Goal: Task Accomplishment & Management: Manage account settings

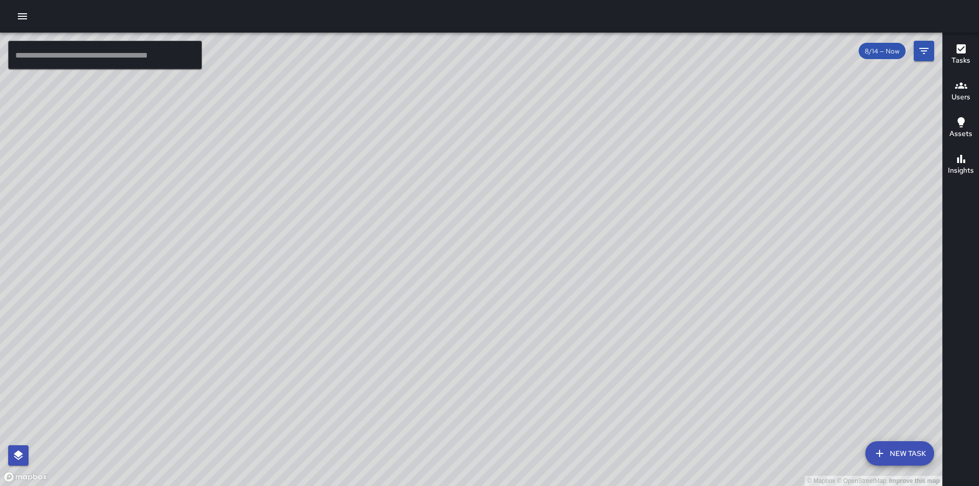
click at [441, 330] on div "© Mapbox © OpenStreetMap Improve this map" at bounding box center [471, 260] width 942 height 454
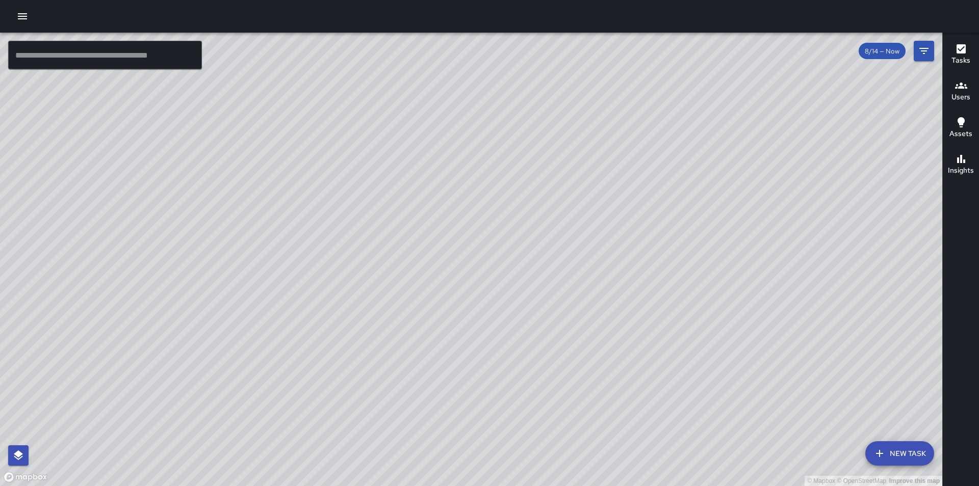
click at [366, 321] on div "© Mapbox © OpenStreetMap Improve this map" at bounding box center [471, 260] width 942 height 454
click at [86, 59] on input "text" at bounding box center [105, 55] width 194 height 29
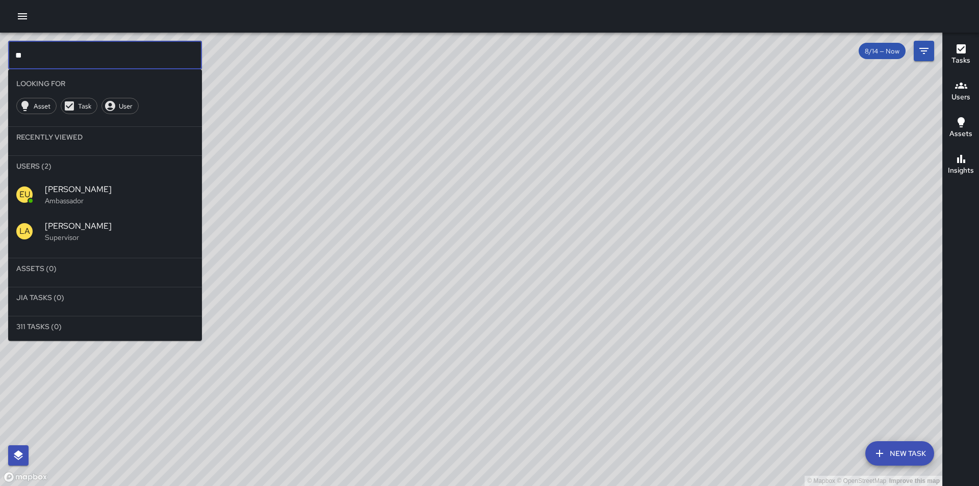
type input "**"
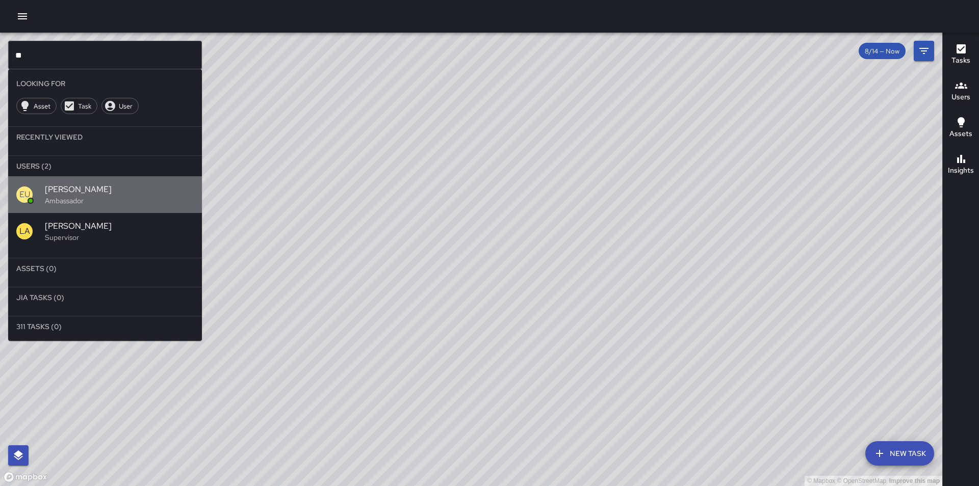
click at [107, 198] on p "Ambassador" at bounding box center [119, 201] width 149 height 10
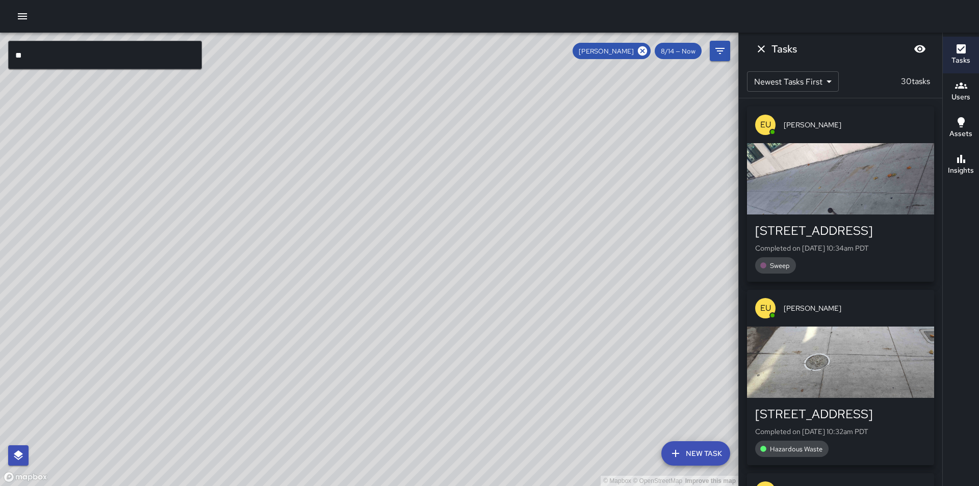
drag, startPoint x: 237, startPoint y: 223, endPoint x: 449, endPoint y: 341, distance: 242.4
click at [449, 341] on div "© Mapbox © OpenStreetMap Improve this map" at bounding box center [369, 260] width 738 height 454
drag, startPoint x: 603, startPoint y: 219, endPoint x: 390, endPoint y: 292, distance: 224.6
click at [390, 292] on div "© Mapbox © OpenStreetMap Improve this map" at bounding box center [369, 260] width 738 height 454
click at [665, 173] on div "© Mapbox © OpenStreetMap Improve this map" at bounding box center [369, 260] width 738 height 454
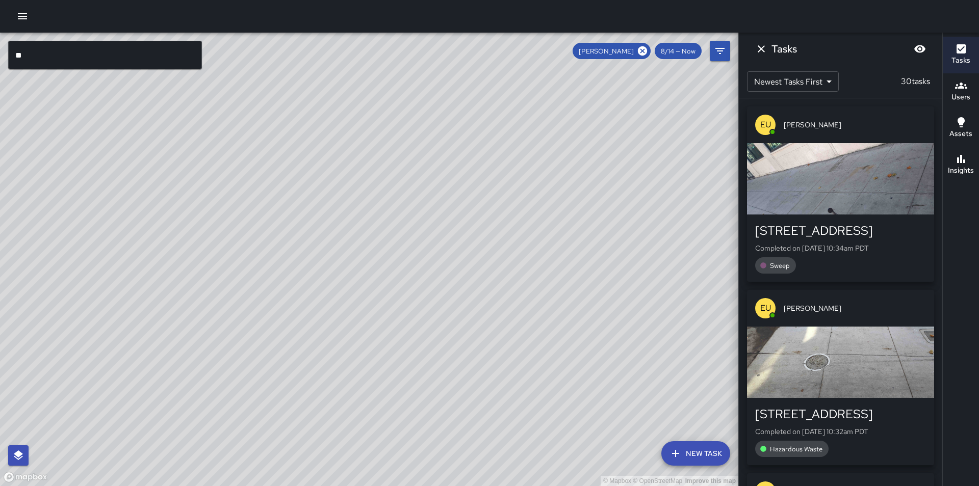
click at [665, 173] on div "© Mapbox © OpenStreetMap Improve this map" at bounding box center [369, 260] width 738 height 454
click at [642, 53] on icon at bounding box center [642, 50] width 11 height 11
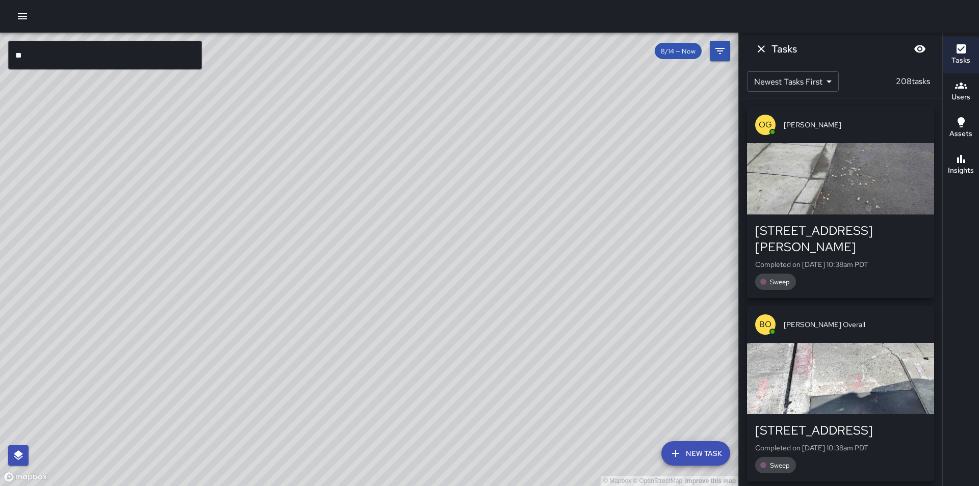
click at [525, 209] on div "© Mapbox © OpenStreetMap Improve this map" at bounding box center [369, 260] width 738 height 454
drag, startPoint x: 353, startPoint y: 213, endPoint x: 422, endPoint y: 174, distance: 79.0
click at [422, 174] on div "© Mapbox © OpenStreetMap Improve this map" at bounding box center [369, 260] width 738 height 454
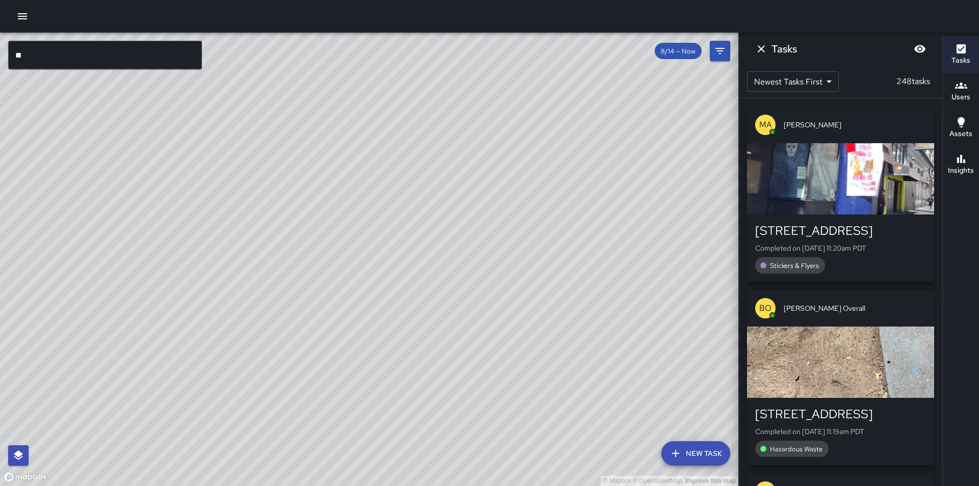
click at [25, 21] on icon "button" at bounding box center [22, 16] width 12 height 12
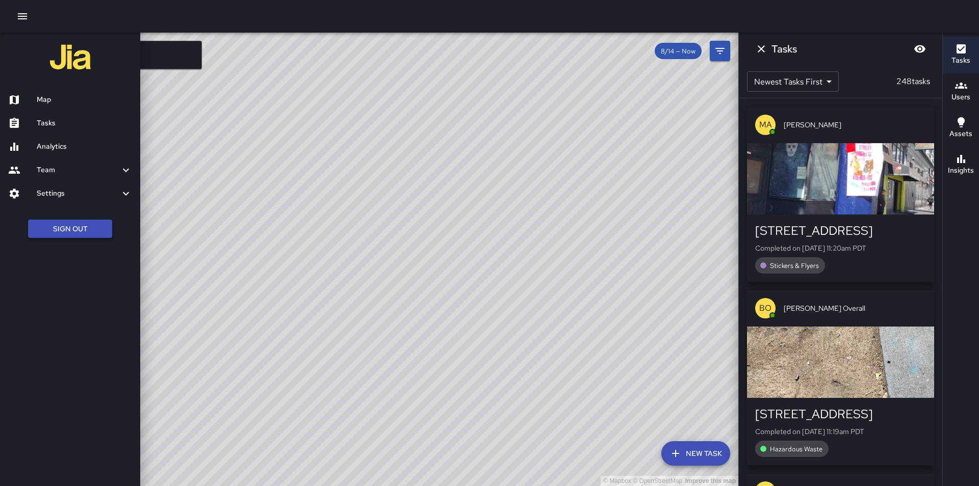
click at [98, 228] on button "Sign Out" at bounding box center [70, 229] width 84 height 19
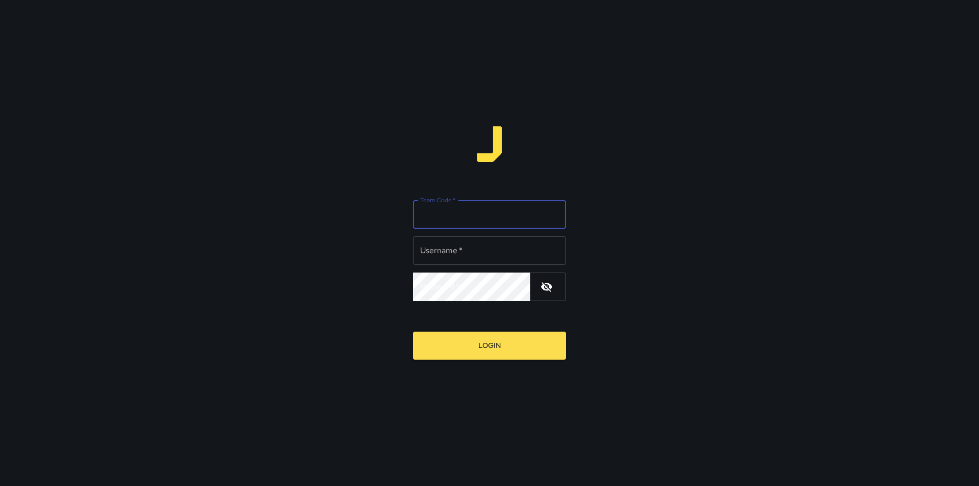
drag, startPoint x: 420, startPoint y: 205, endPoint x: 443, endPoint y: 215, distance: 24.9
click at [422, 206] on div "Team Code   * Team Code   *" at bounding box center [489, 214] width 153 height 29
type input "*****"
click at [471, 261] on input "Username   *" at bounding box center [489, 251] width 153 height 29
type input "*********"
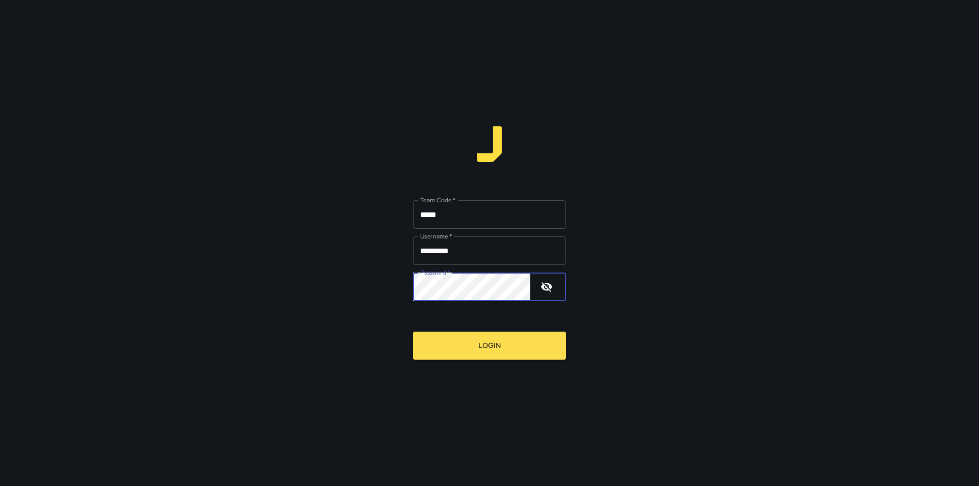
click at [413, 332] on button "Login" at bounding box center [489, 346] width 153 height 28
